Goal: Contribute content

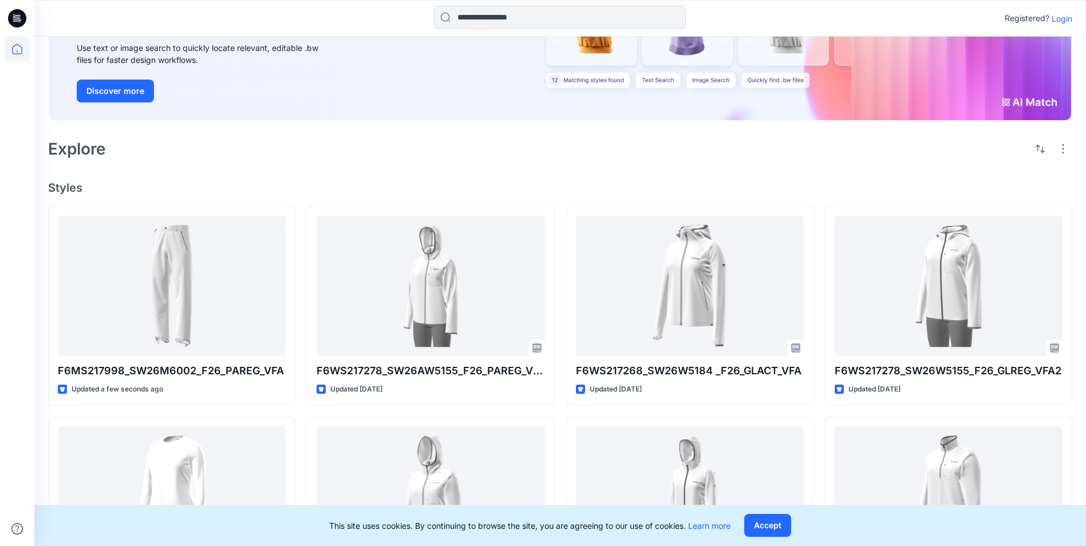
scroll to position [286, 0]
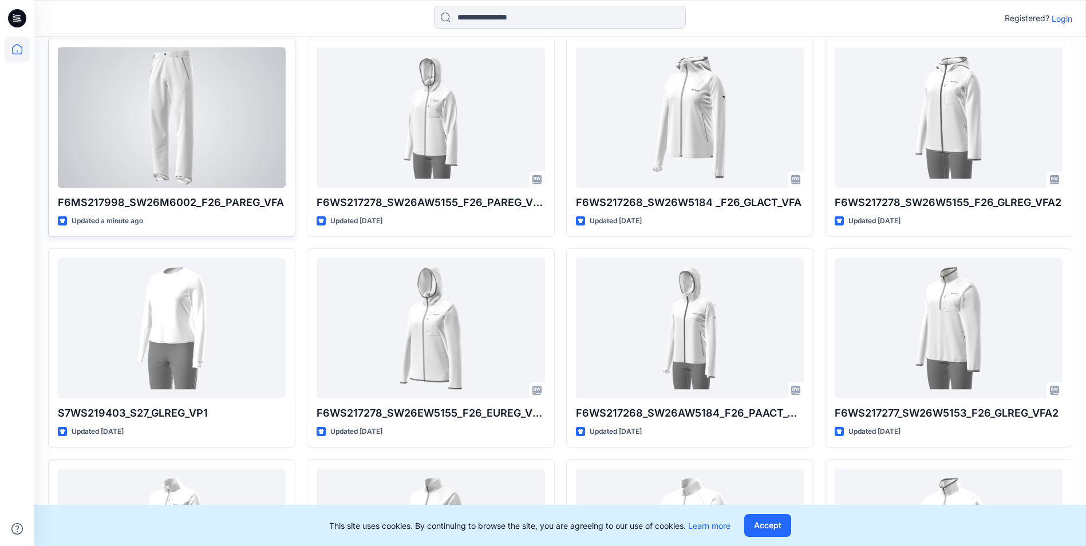
click at [132, 97] on div at bounding box center [172, 118] width 228 height 140
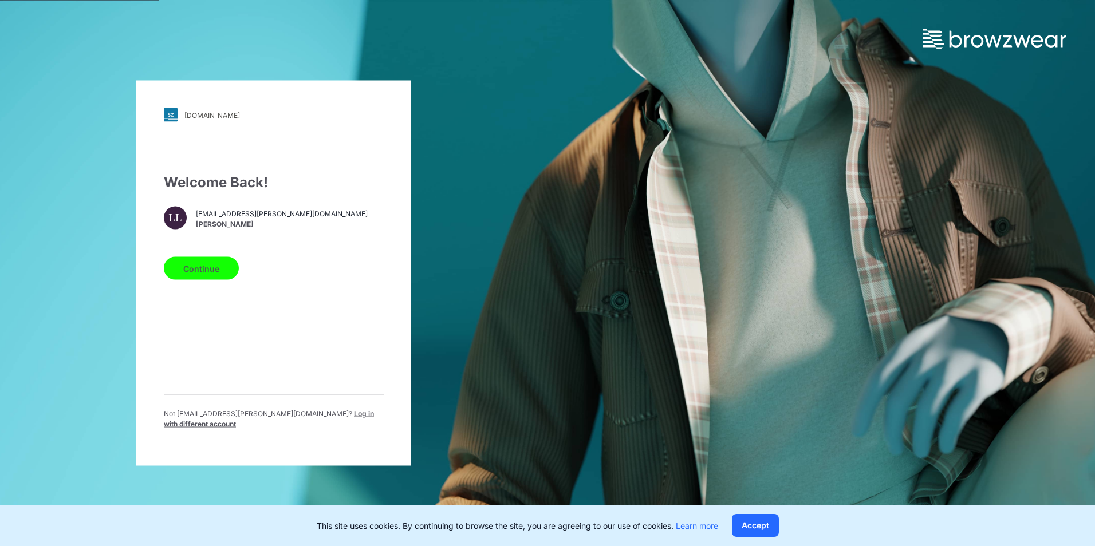
click at [215, 271] on button "Continue" at bounding box center [201, 268] width 75 height 23
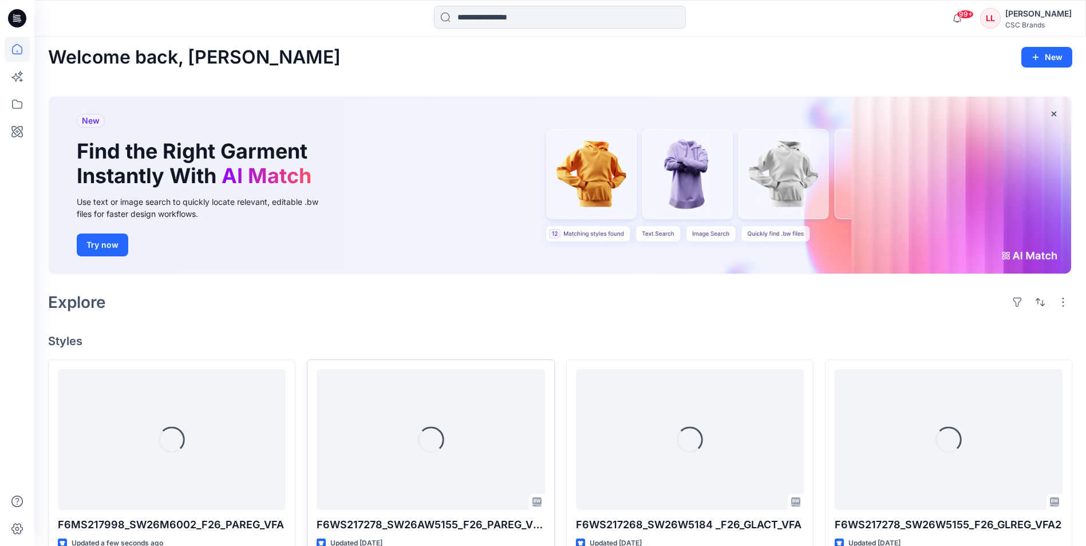
scroll to position [286, 0]
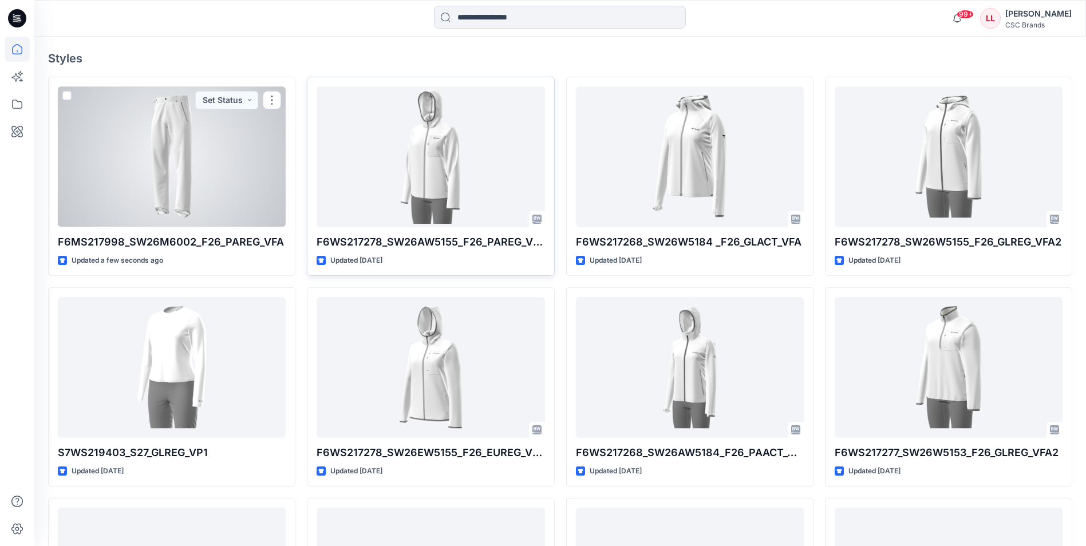
click at [124, 159] on div at bounding box center [172, 156] width 228 height 140
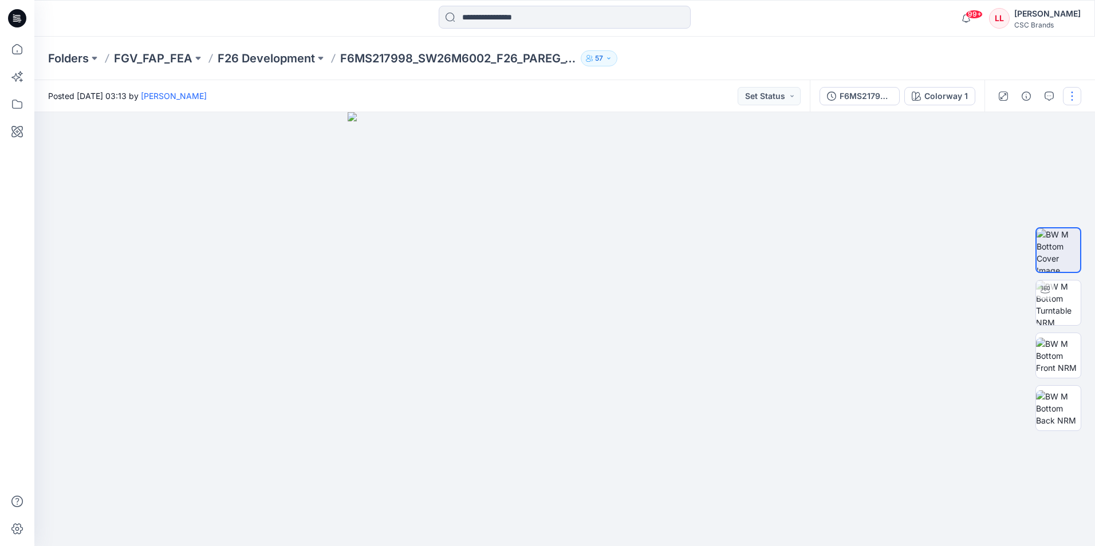
click at [1076, 104] on button "button" at bounding box center [1072, 96] width 18 height 18
click at [1034, 149] on button "Edit" at bounding box center [1023, 154] width 105 height 21
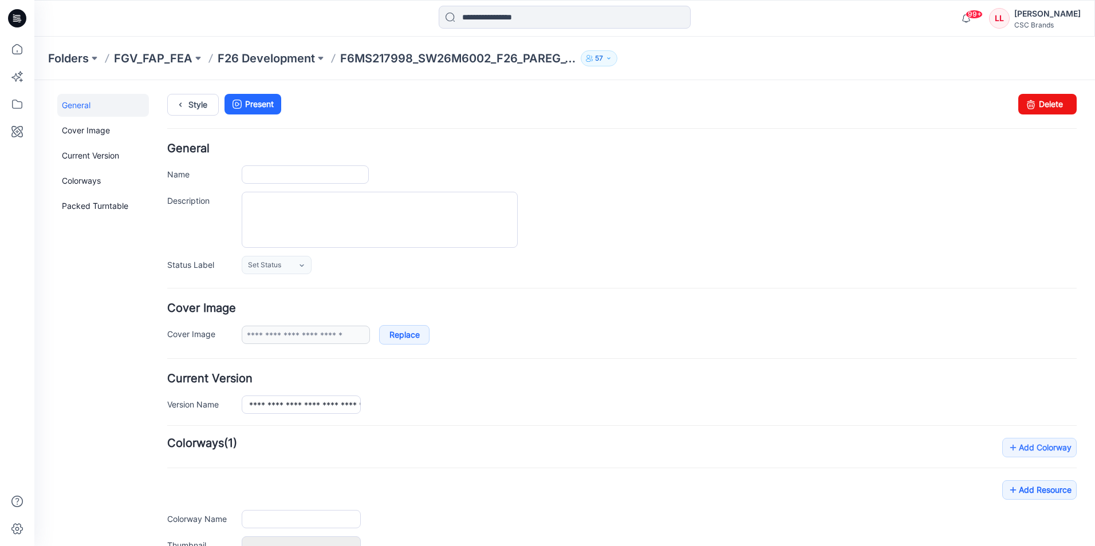
type input "**********"
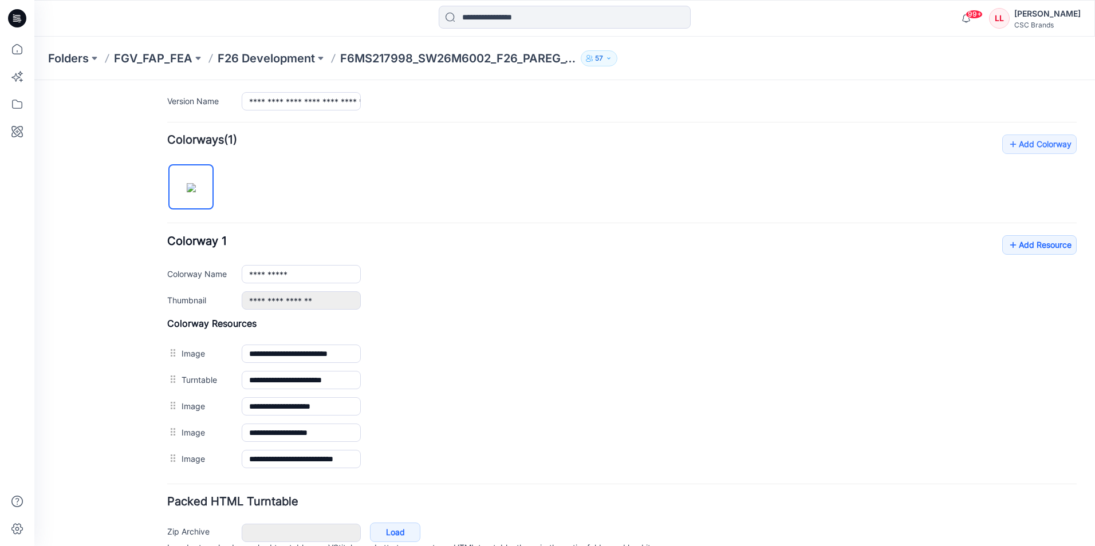
scroll to position [361, 0]
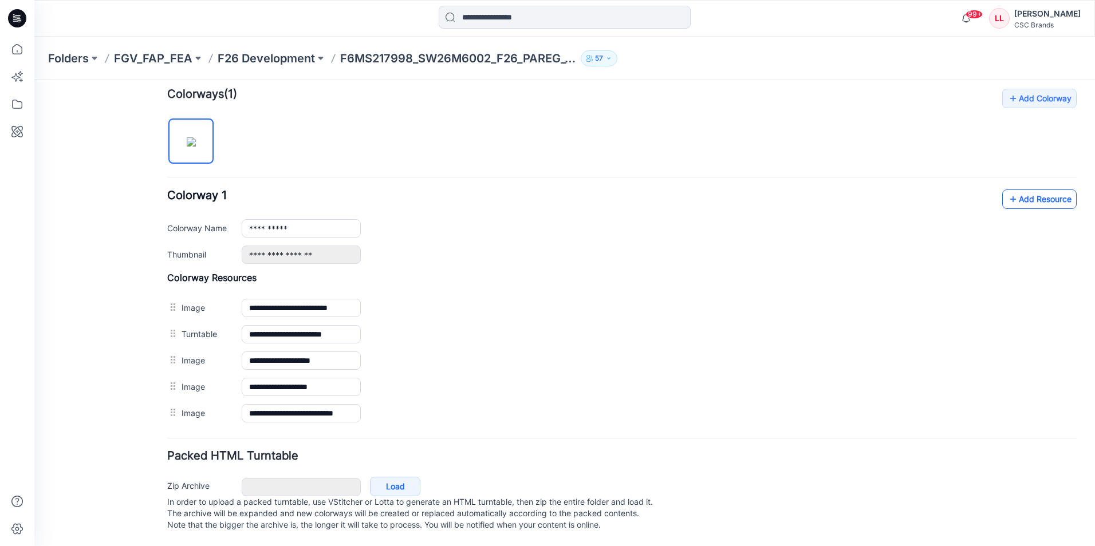
click at [1018, 195] on link "Add Resource" at bounding box center [1039, 199] width 74 height 19
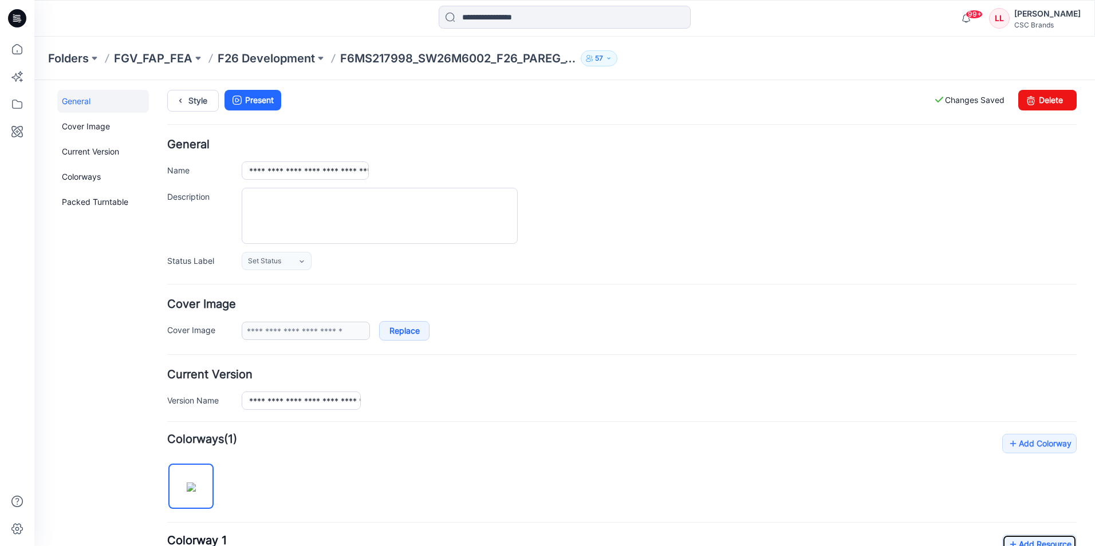
scroll to position [0, 0]
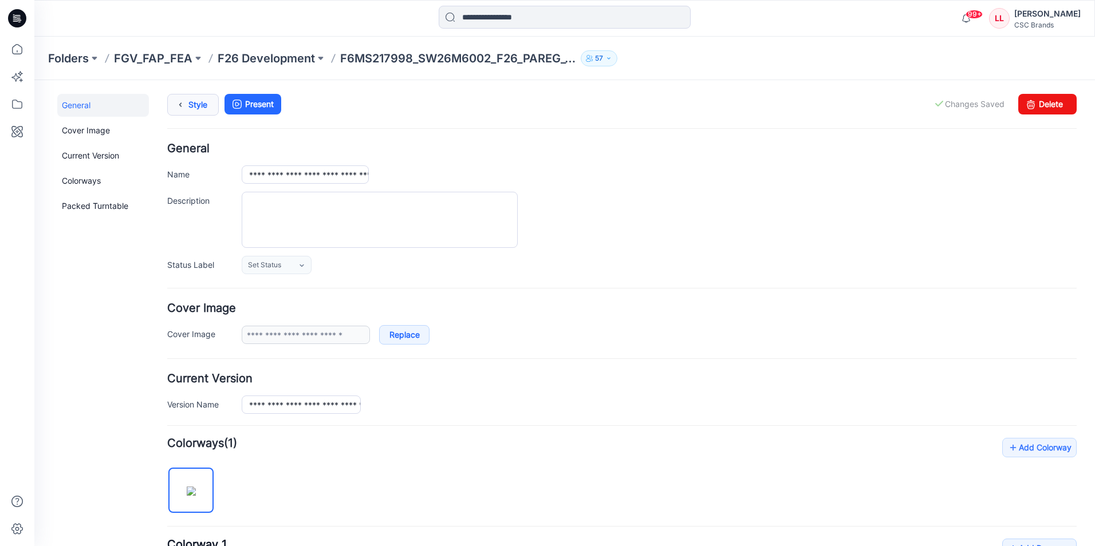
click at [184, 110] on icon at bounding box center [180, 104] width 16 height 21
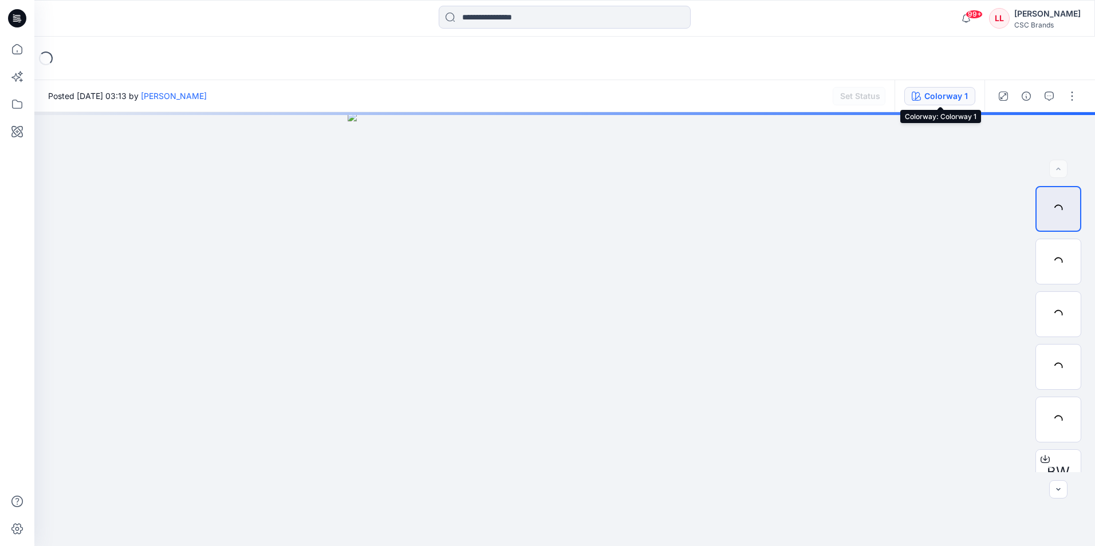
click at [948, 96] on div "Colorway 1" at bounding box center [946, 96] width 44 height 13
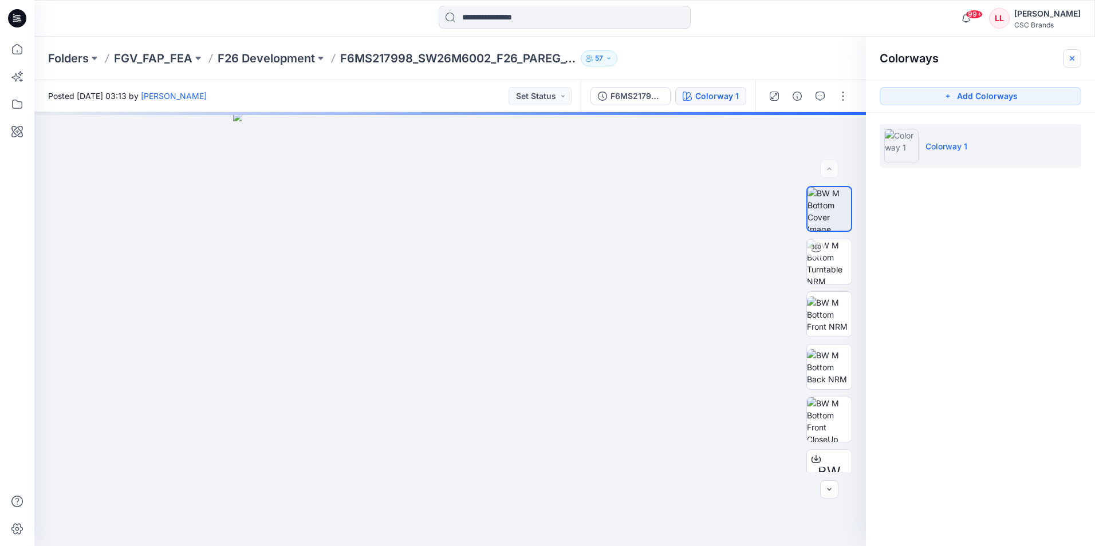
click at [1072, 58] on icon "button" at bounding box center [1072, 58] width 5 height 5
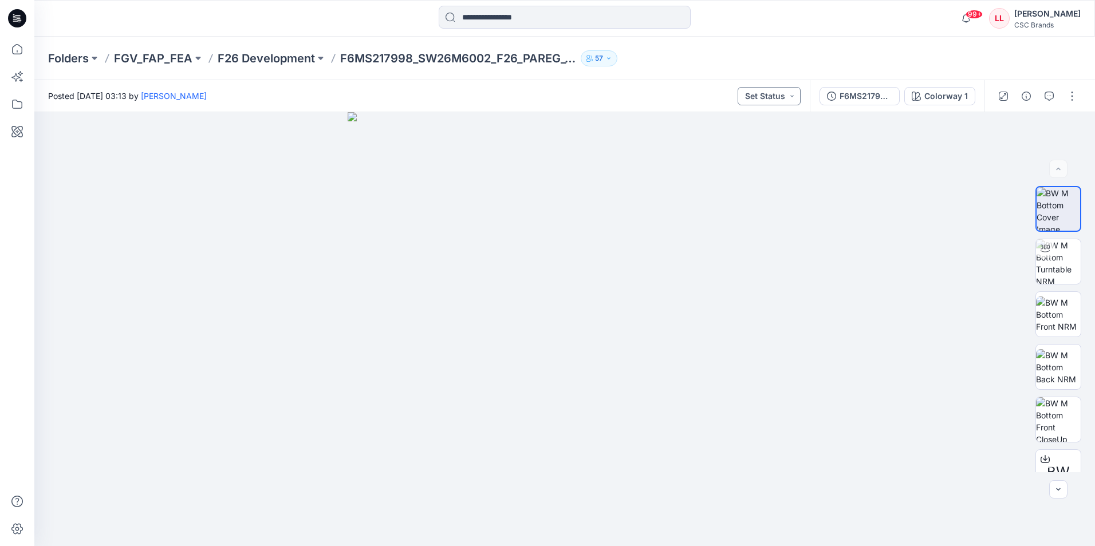
click at [757, 91] on button "Set Status" at bounding box center [768, 96] width 63 height 18
click at [731, 222] on p "F/A Virtual" at bounding box center [742, 225] width 40 height 15
click at [801, 311] on div at bounding box center [564, 329] width 1060 height 434
click at [1071, 319] on img at bounding box center [1058, 315] width 45 height 36
